Goal: Task Accomplishment & Management: Manage account settings

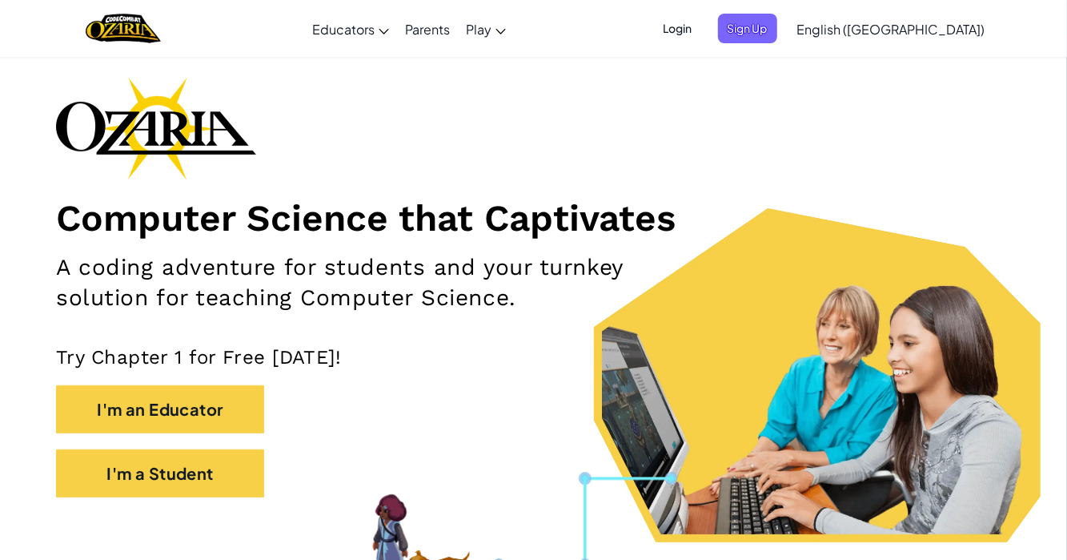
scroll to position [63, 0]
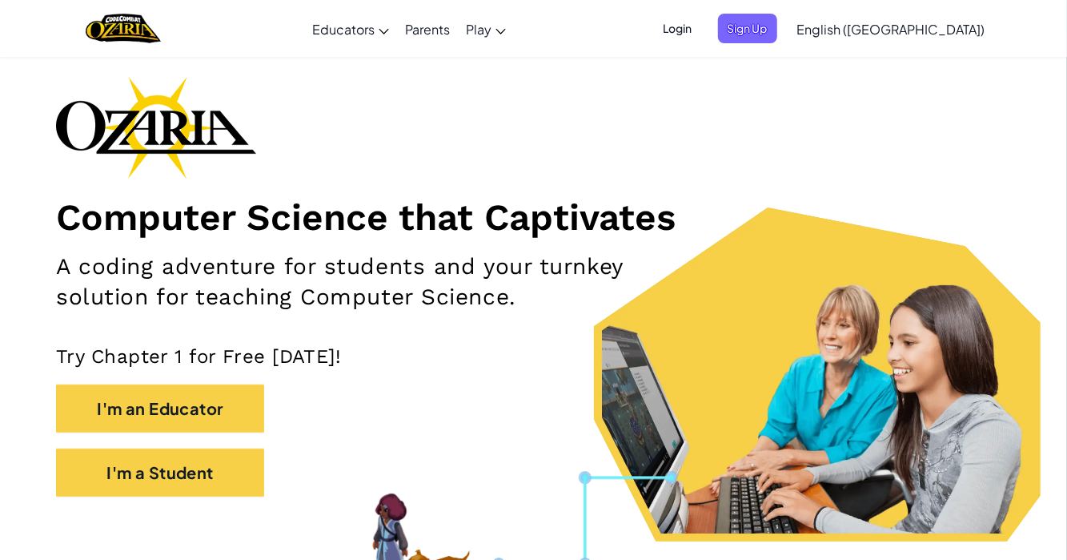
click at [702, 29] on span "Login" at bounding box center [678, 29] width 48 height 30
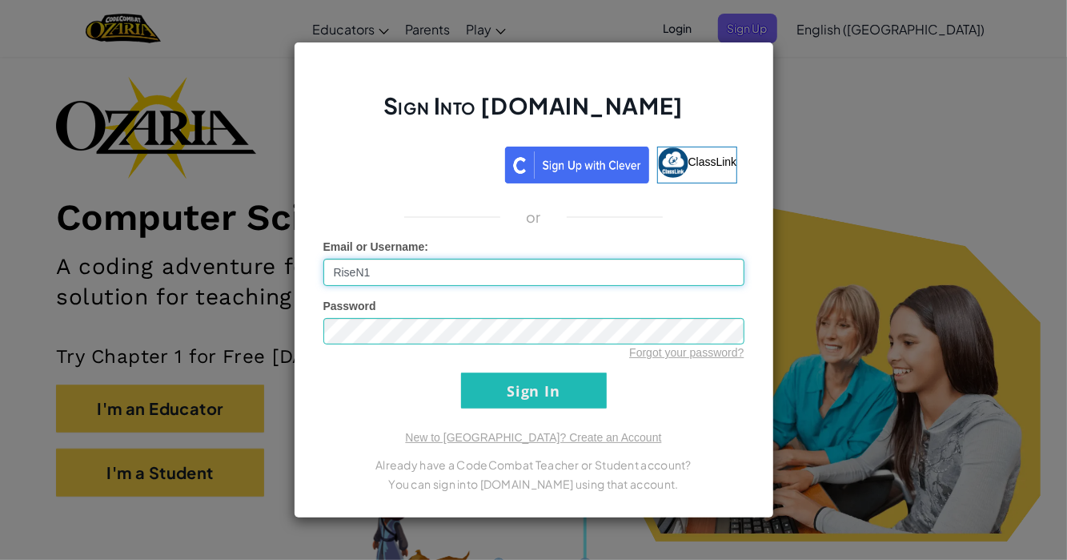
click at [500, 275] on input "RiseN1" at bounding box center [534, 272] width 421 height 27
type input "R"
type input "YutoY1"
click at [502, 394] on input "Sign In" at bounding box center [534, 390] width 146 height 36
